Goal: Check status: Check status

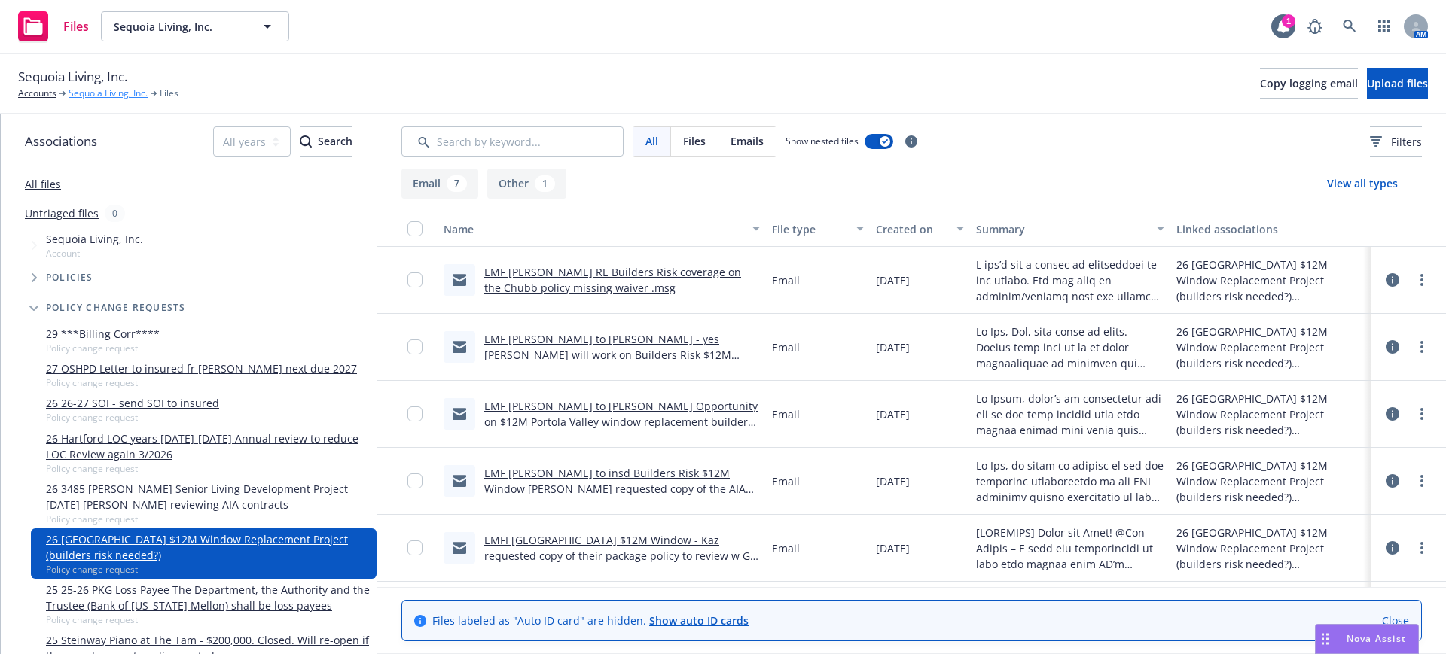
click at [84, 90] on link "Sequoia Living, Inc." at bounding box center [108, 94] width 79 height 14
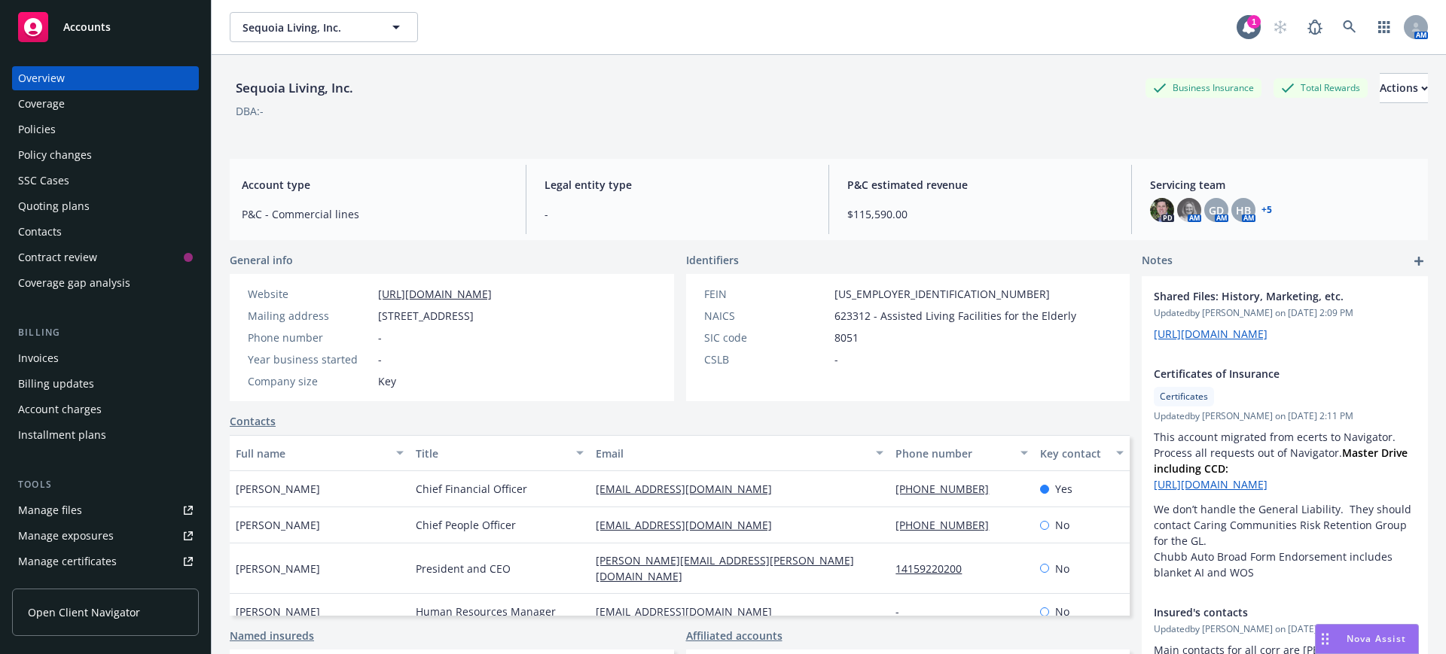
click at [64, 508] on div "Manage files" at bounding box center [50, 510] width 64 height 24
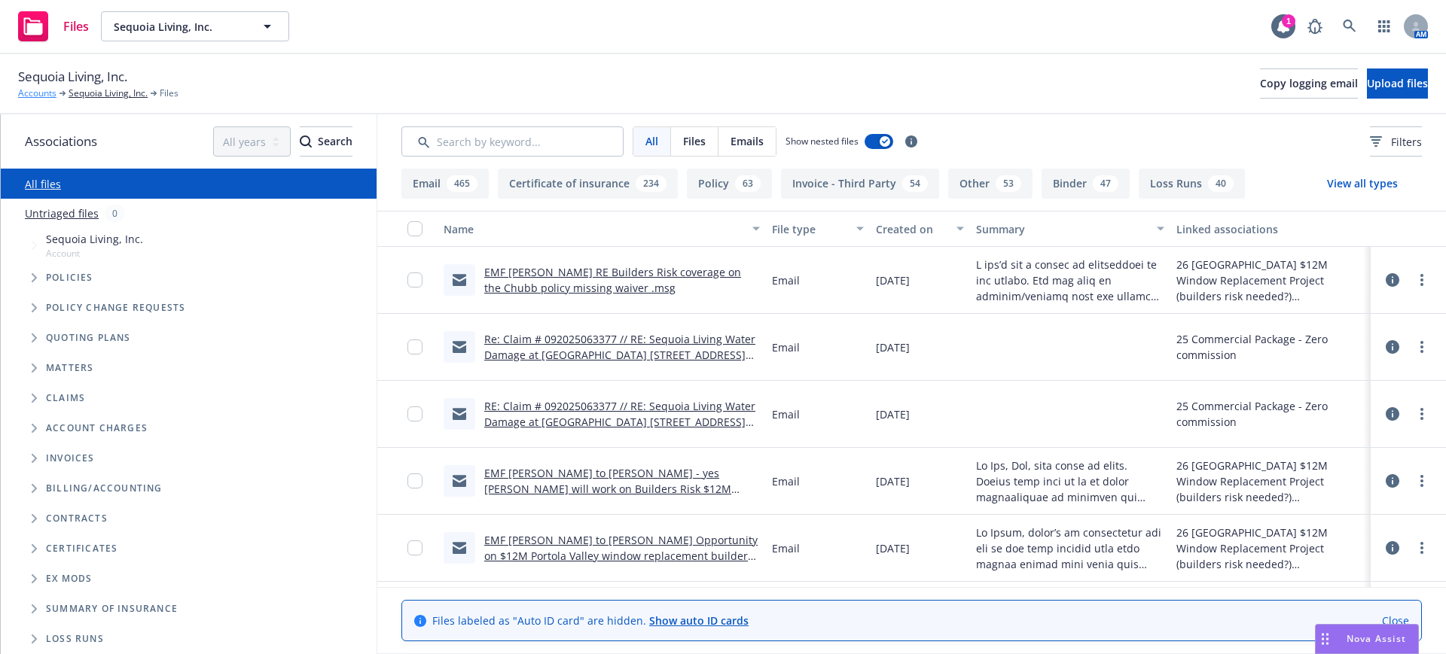
click at [34, 91] on link "Accounts" at bounding box center [37, 94] width 38 height 14
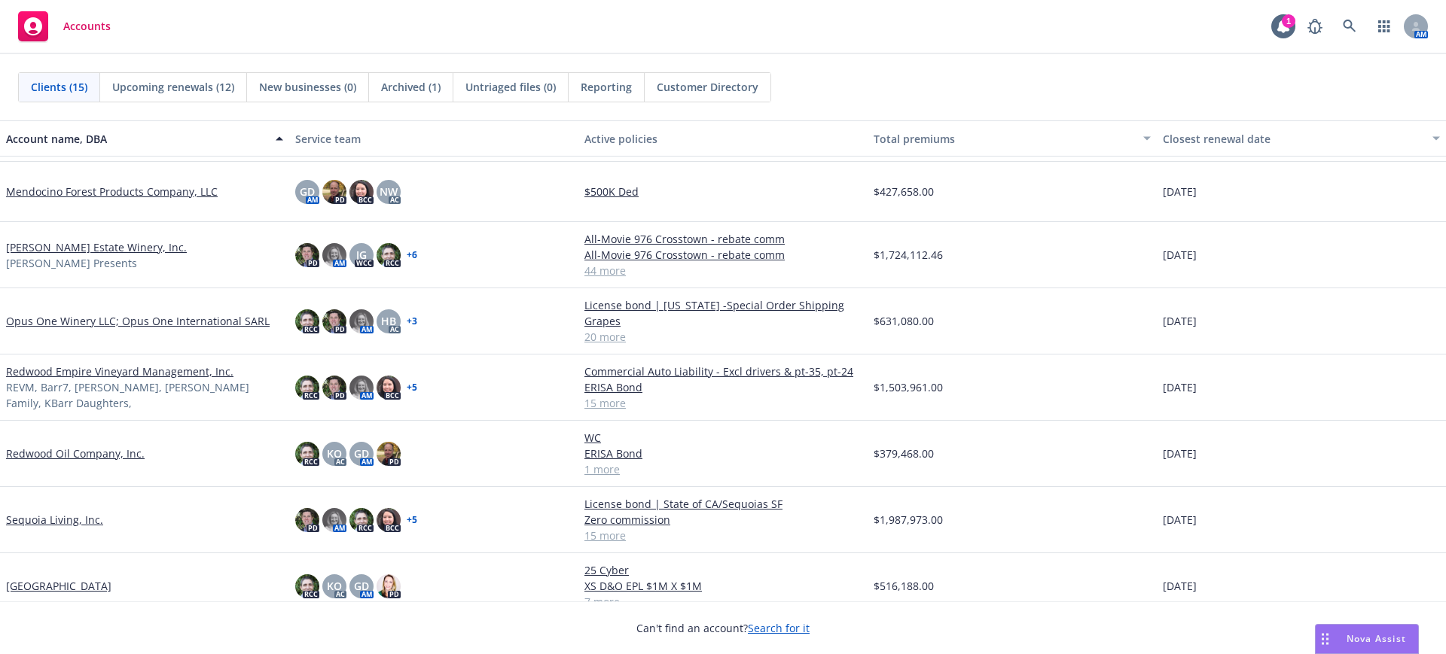
scroll to position [459, 0]
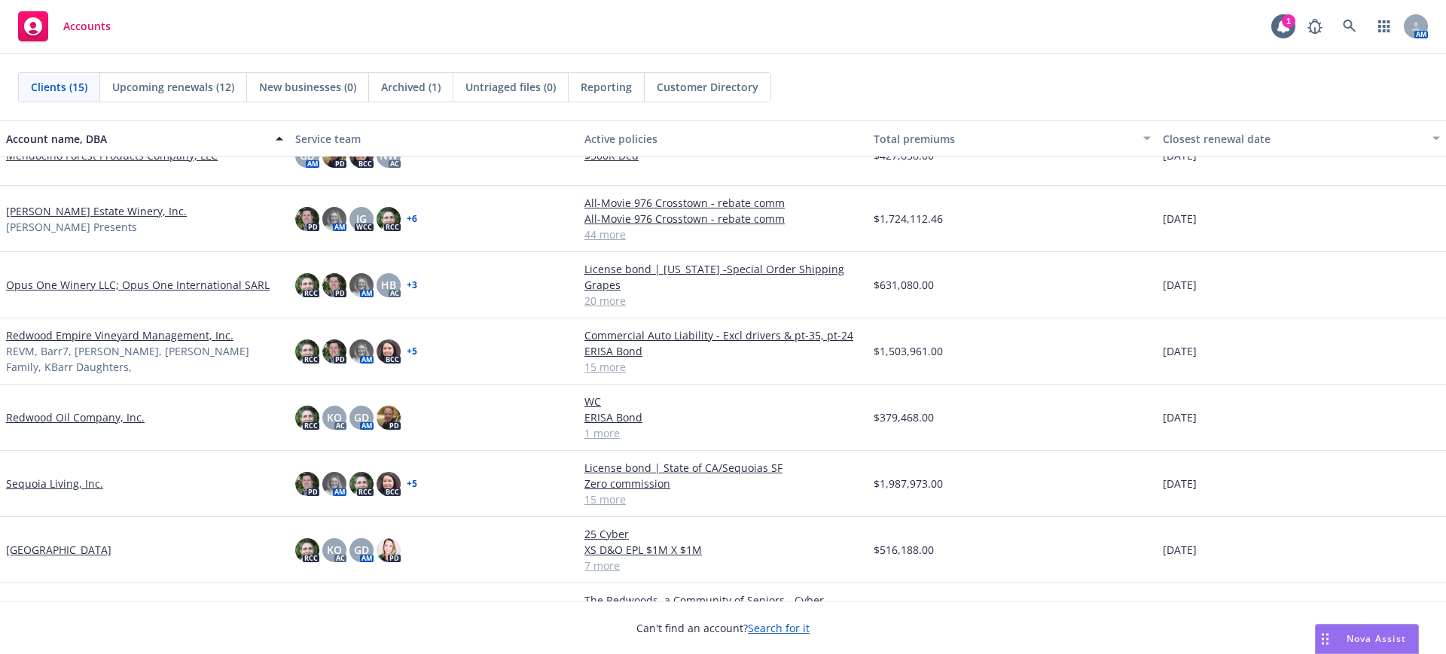
click at [59, 285] on link "Opus One Winery LLC; Opus One International SARL" at bounding box center [138, 285] width 264 height 16
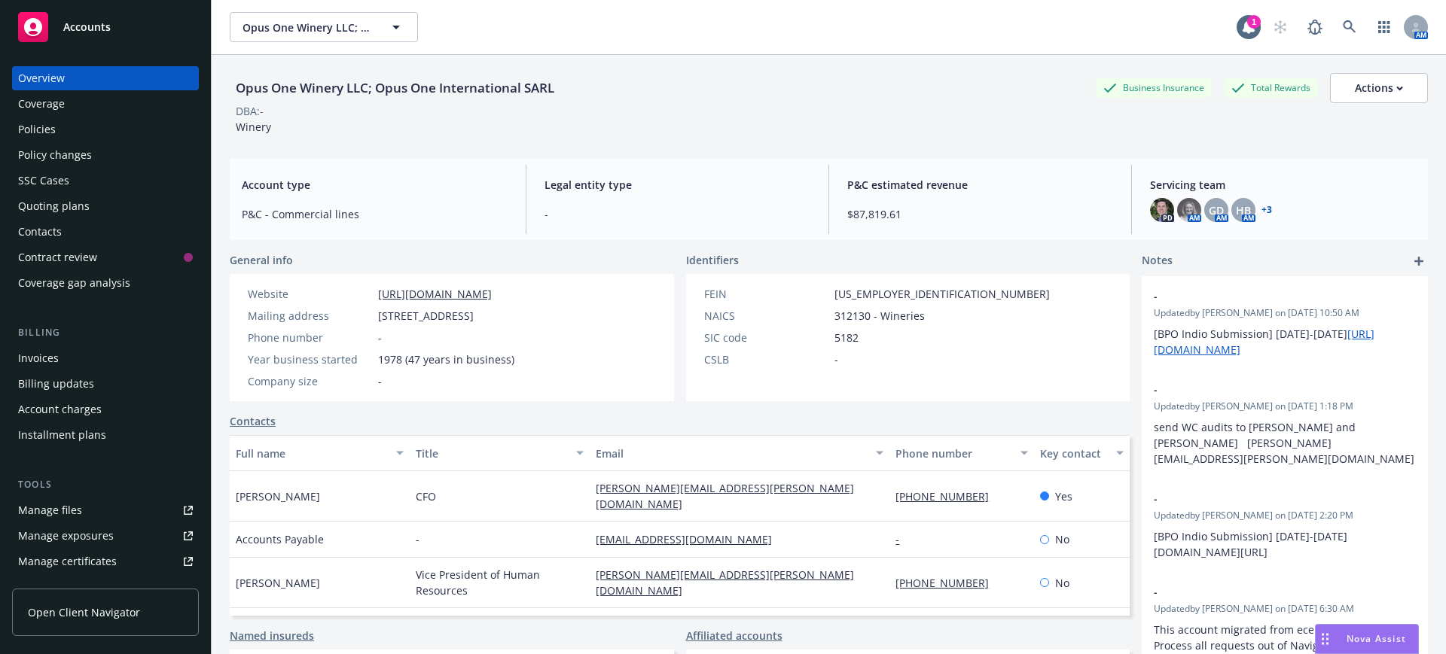
click at [83, 21] on span "Accounts" at bounding box center [86, 27] width 47 height 12
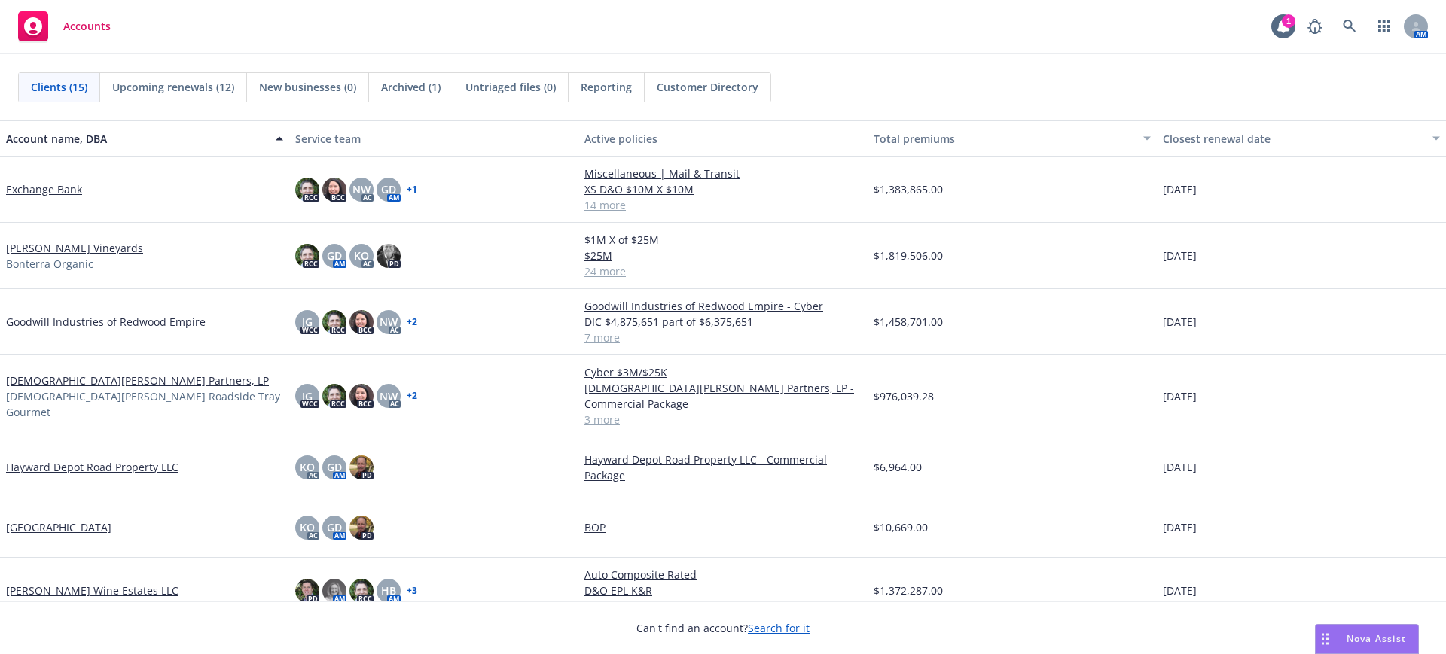
scroll to position [282, 0]
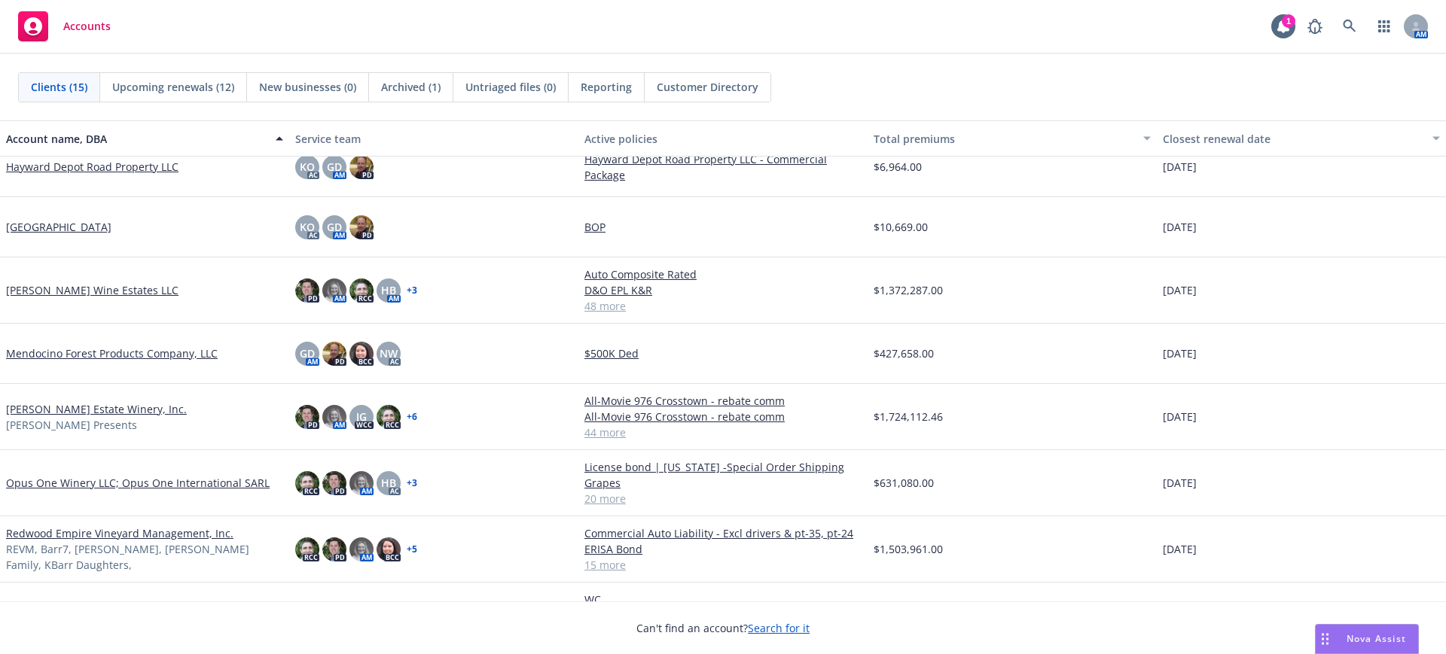
click at [41, 475] on link "Opus One Winery LLC; Opus One International SARL" at bounding box center [138, 483] width 264 height 16
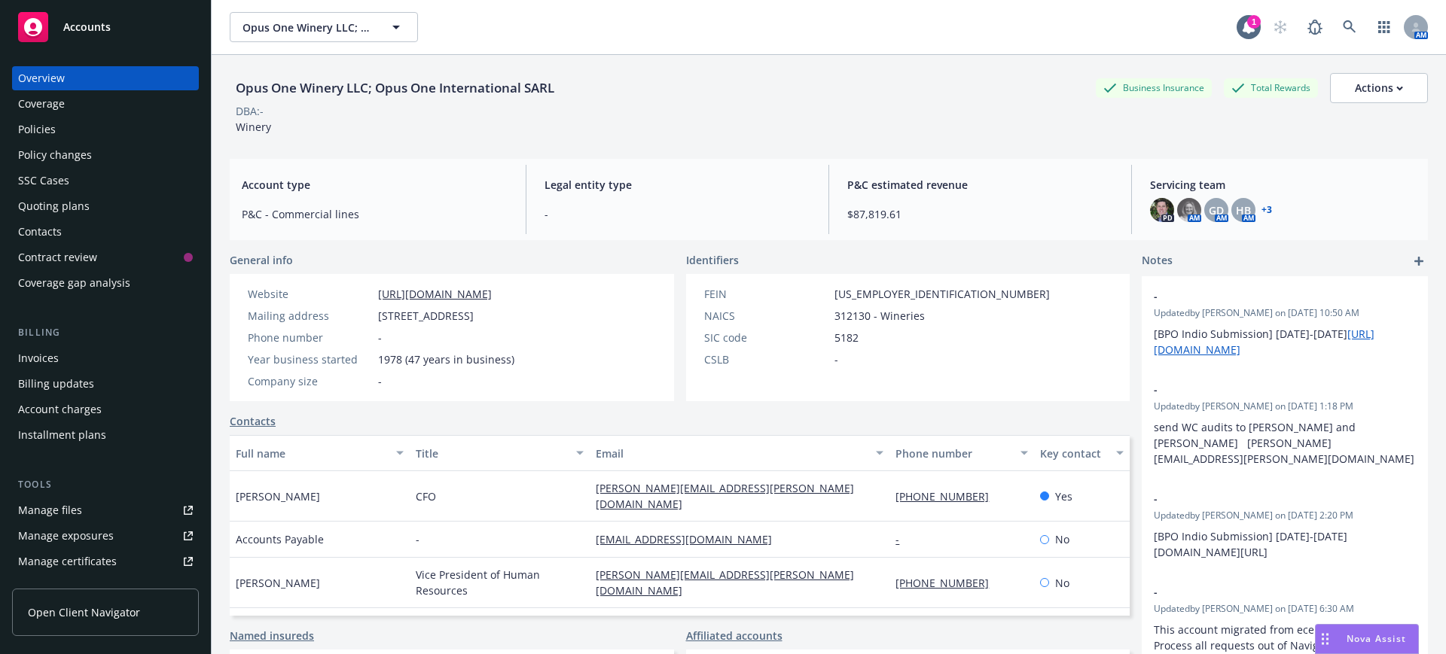
click at [46, 206] on div "Quoting plans" at bounding box center [54, 206] width 72 height 24
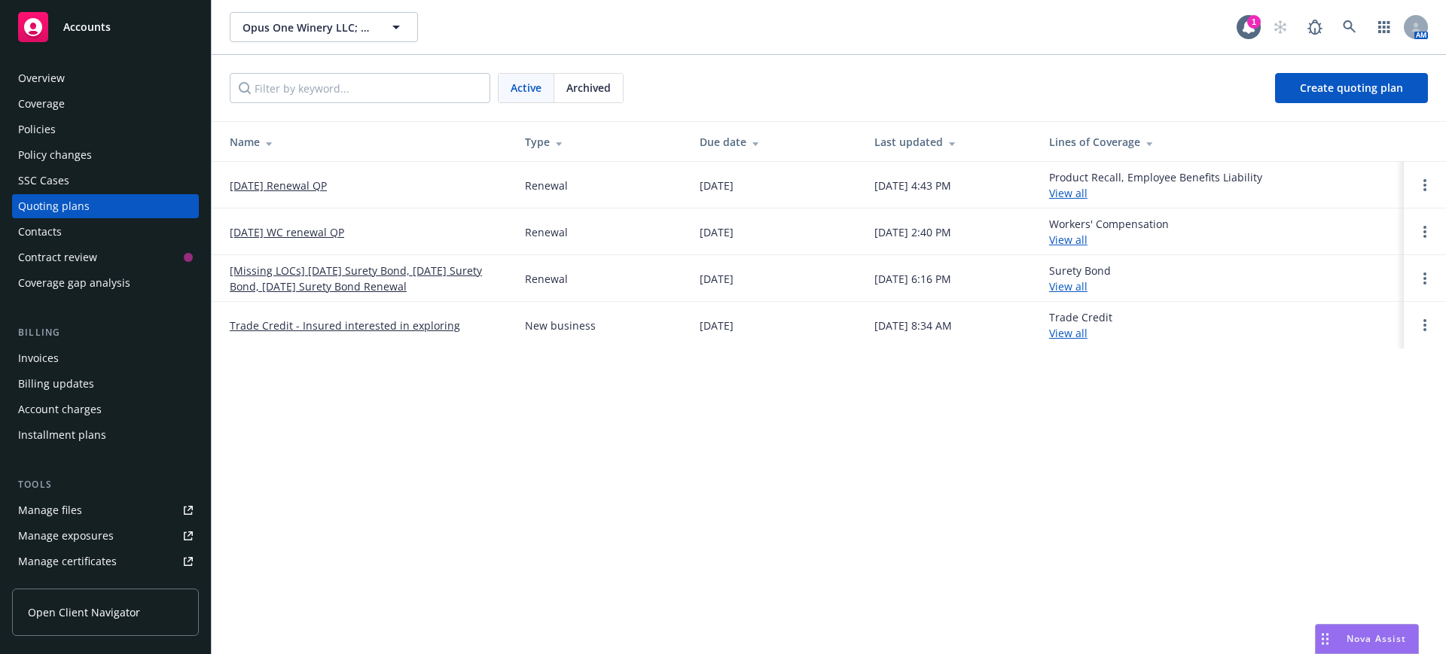
click at [269, 184] on link "10/01/25 Renewal QP" at bounding box center [278, 186] width 97 height 16
